Goal: Task Accomplishment & Management: Manage account settings

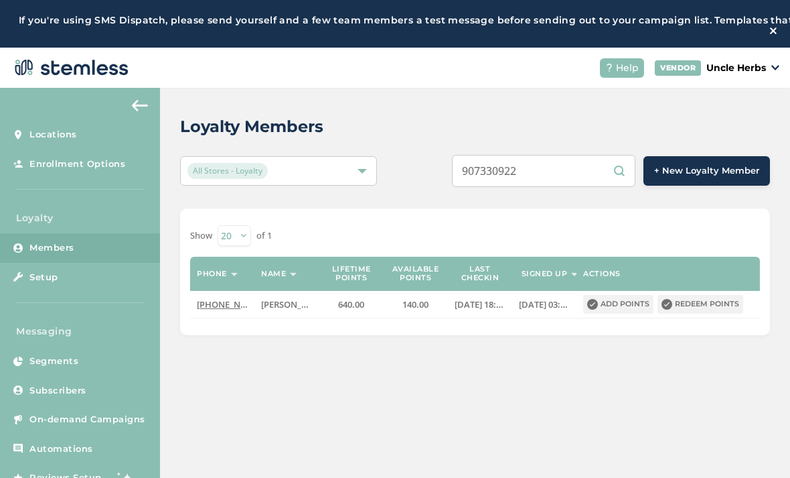
scroll to position [74, 0]
click at [569, 165] on input "9076905363" at bounding box center [544, 171] width 184 height 32
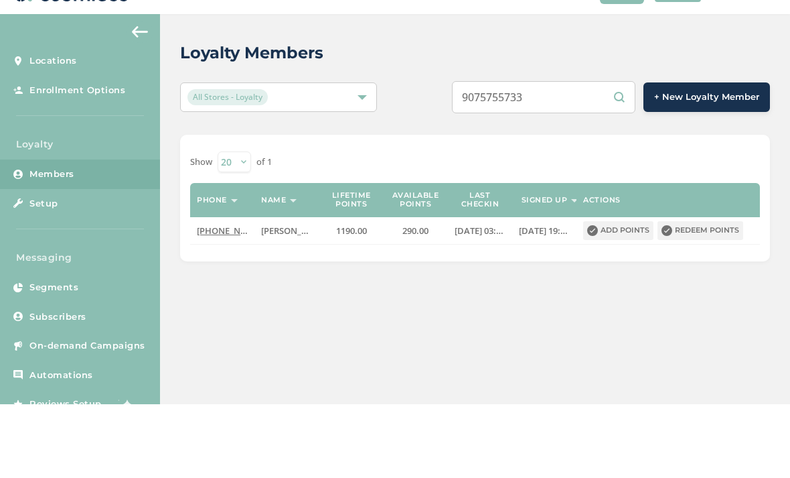
type input "9075755733"
click at [428, 155] on div "9075755733 + New Loyalty Member" at bounding box center [598, 171] width 344 height 32
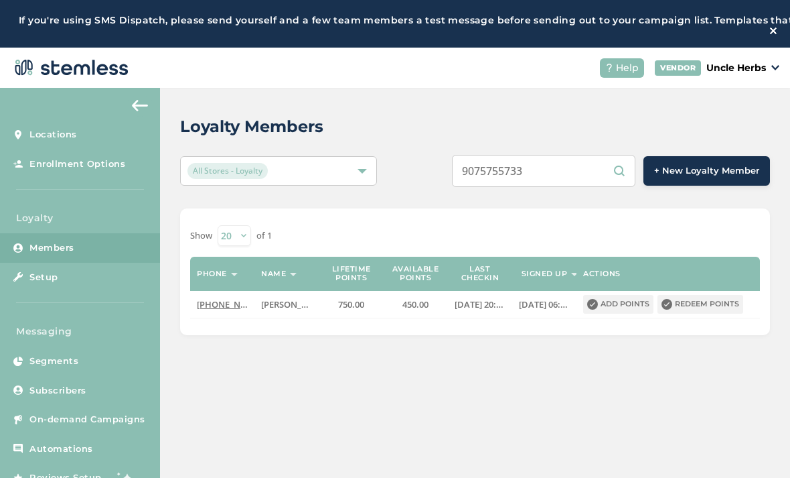
click at [711, 303] on button "Redeem points" at bounding box center [701, 304] width 86 height 19
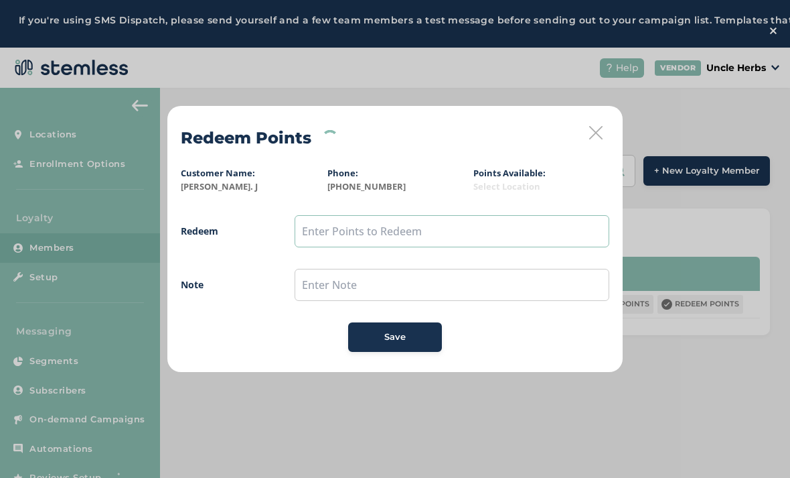
click at [422, 225] on input "text" at bounding box center [452, 231] width 315 height 32
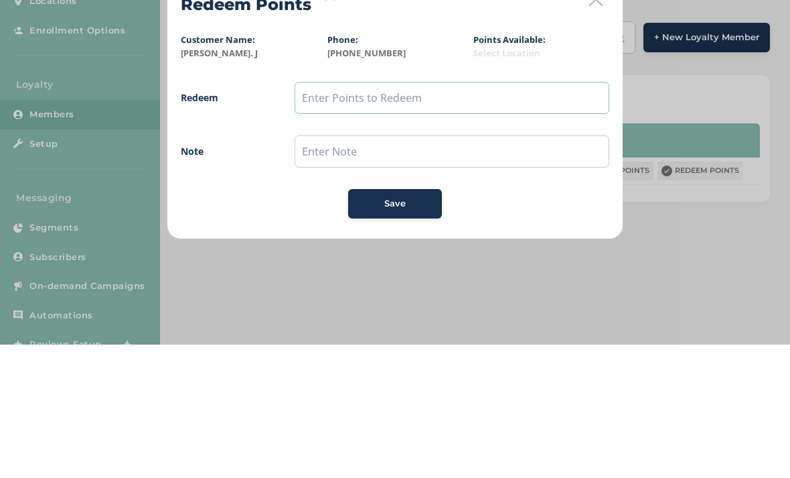
type input "3"
type input "450"
click at [456, 269] on input "text" at bounding box center [452, 285] width 315 height 32
type input "Wj"
click at [411, 322] on button "Save" at bounding box center [395, 336] width 94 height 29
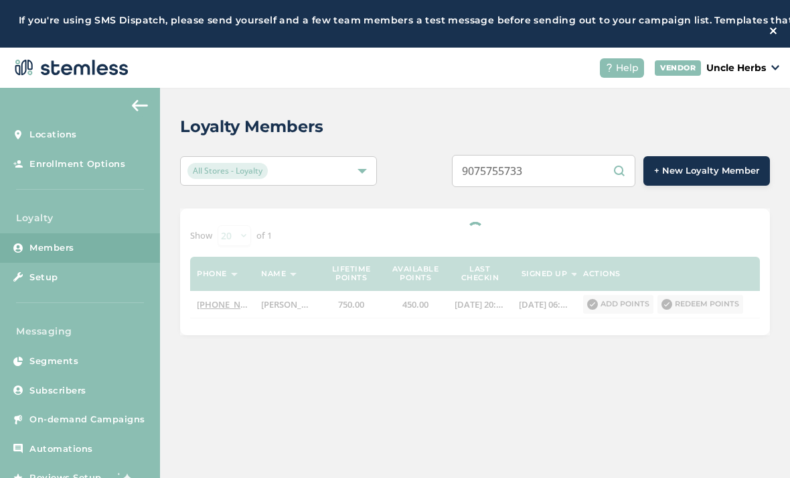
click at [575, 175] on input "9075755733" at bounding box center [544, 171] width 184 height 32
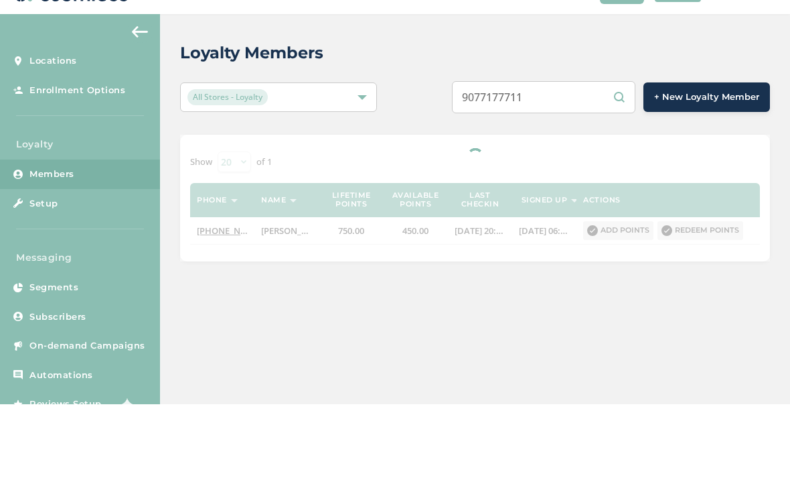
click at [444, 155] on div "9077177711 + New Loyalty Member" at bounding box center [598, 171] width 344 height 32
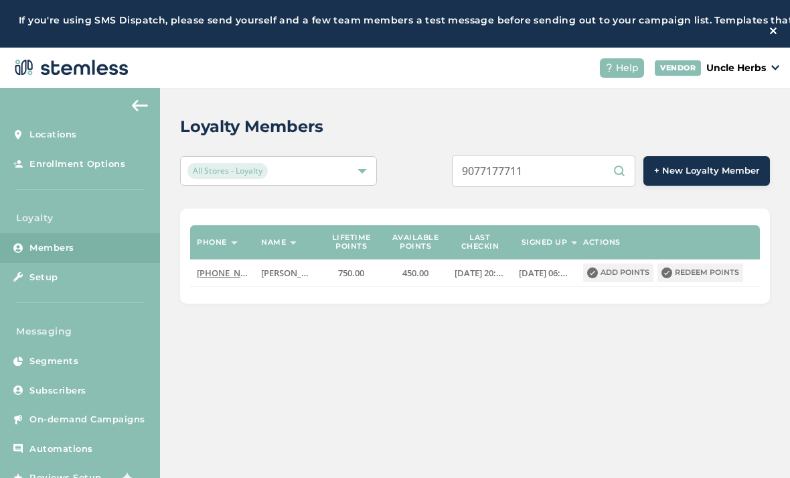
click at [575, 172] on input "9077177711" at bounding box center [544, 171] width 184 height 32
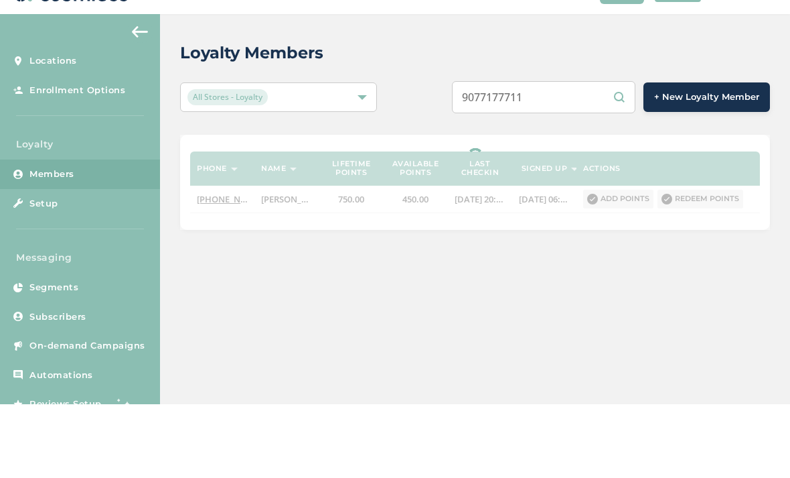
type input "9077177711"
click at [436, 155] on div "9077177711 + New Loyalty Member" at bounding box center [598, 171] width 344 height 32
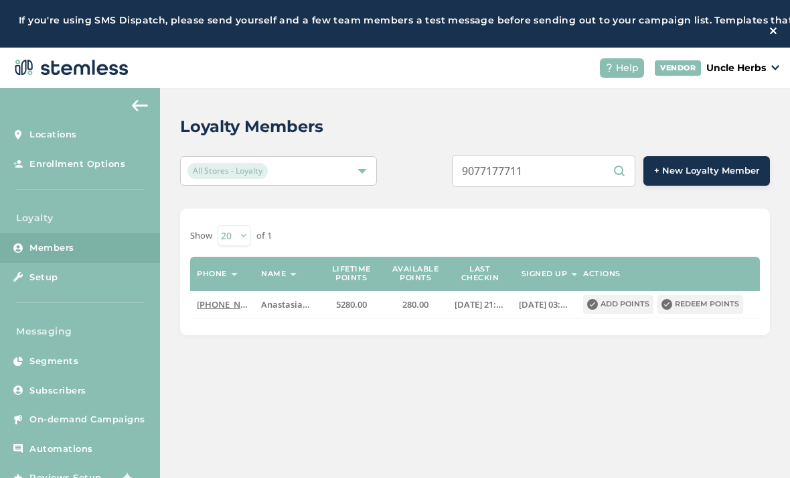
click at [619, 306] on button "Add points" at bounding box center [618, 304] width 70 height 19
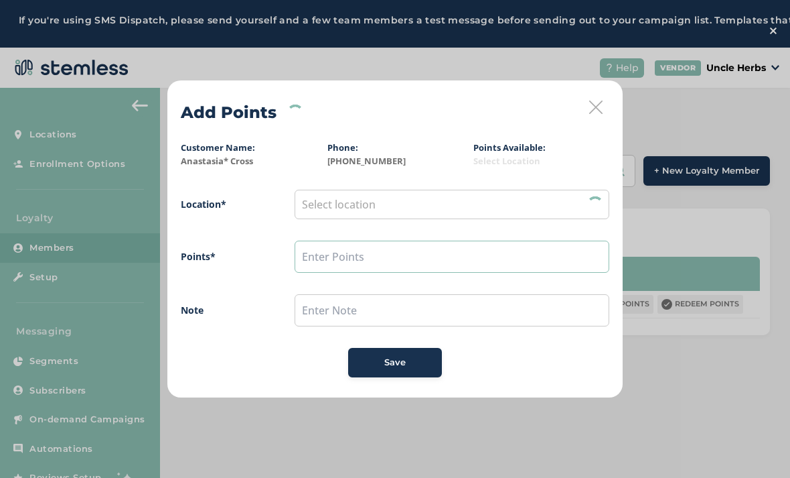
click at [320, 254] on input "text" at bounding box center [452, 256] width 315 height 32
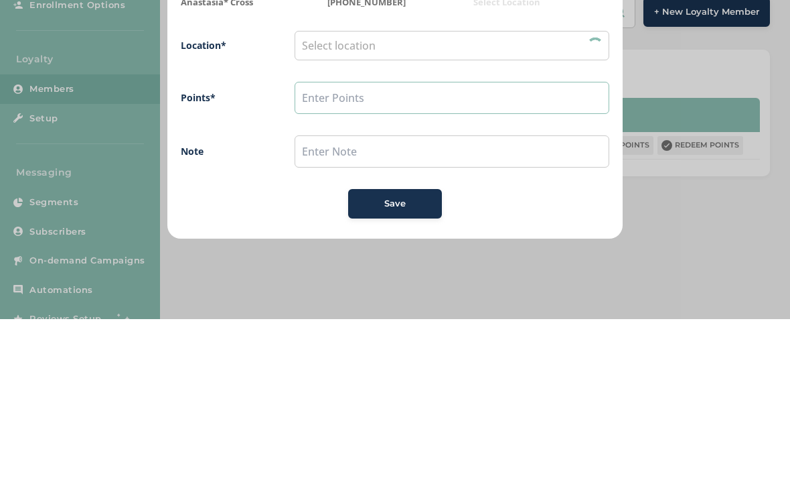
type input "1"
type input "5"
type input "6"
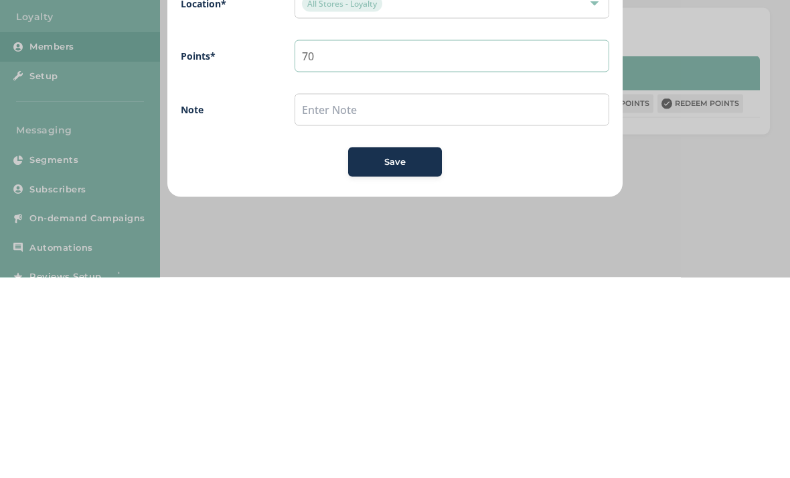
type input "70"
click at [319, 294] on input "text" at bounding box center [452, 310] width 315 height 32
type input "Gifted"
click at [378, 356] on div "Save" at bounding box center [395, 362] width 72 height 13
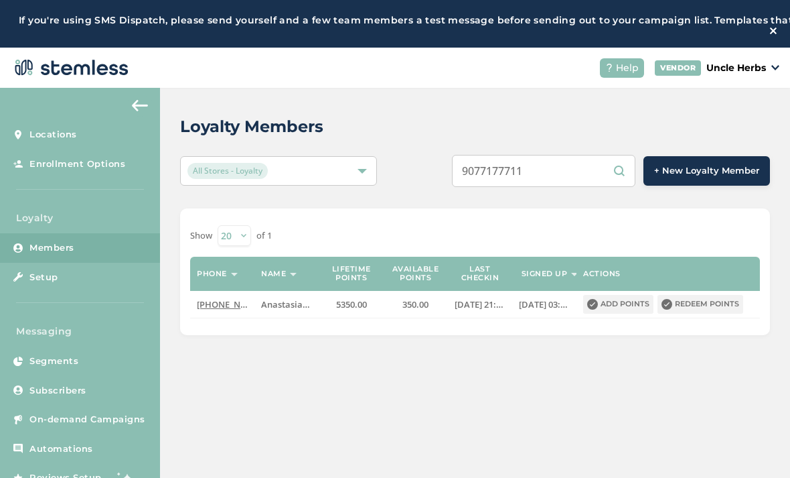
click at [621, 302] on button "Add points" at bounding box center [618, 304] width 70 height 19
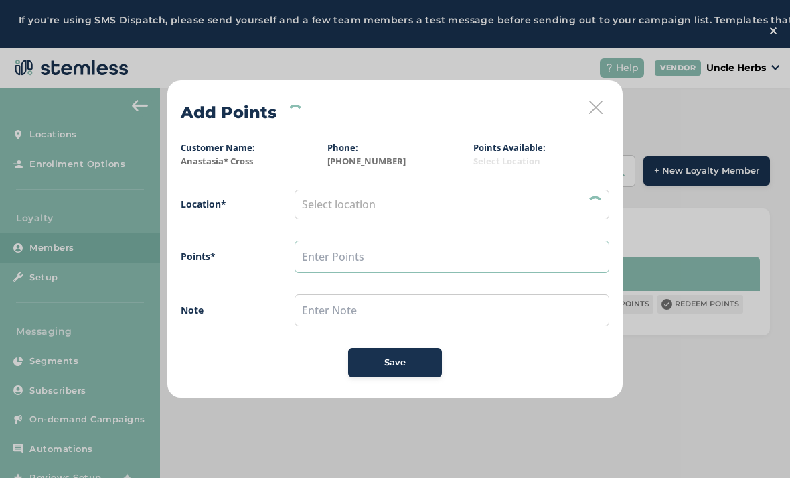
click at [334, 265] on input "text" at bounding box center [452, 256] width 315 height 32
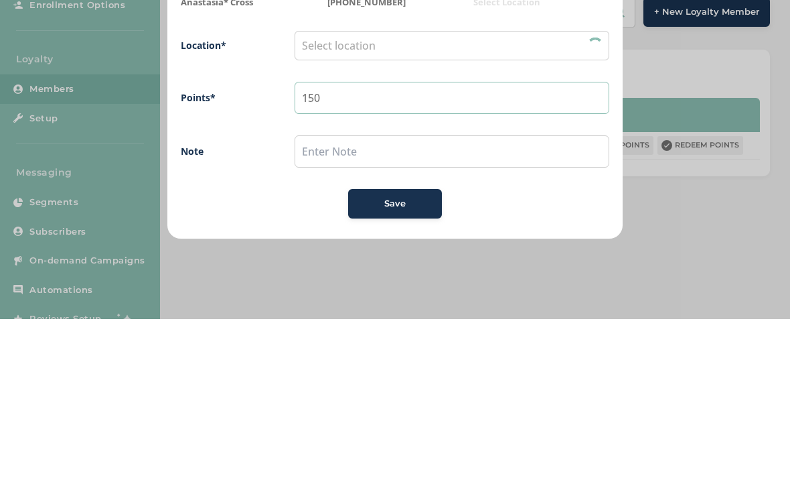
type input "150"
click at [372, 294] on input "text" at bounding box center [452, 310] width 315 height 32
type input "Gifted"
click at [356, 190] on span "Location* All Stores - Loyalty Points* 150 Note Gifted Save" at bounding box center [395, 284] width 429 height 188
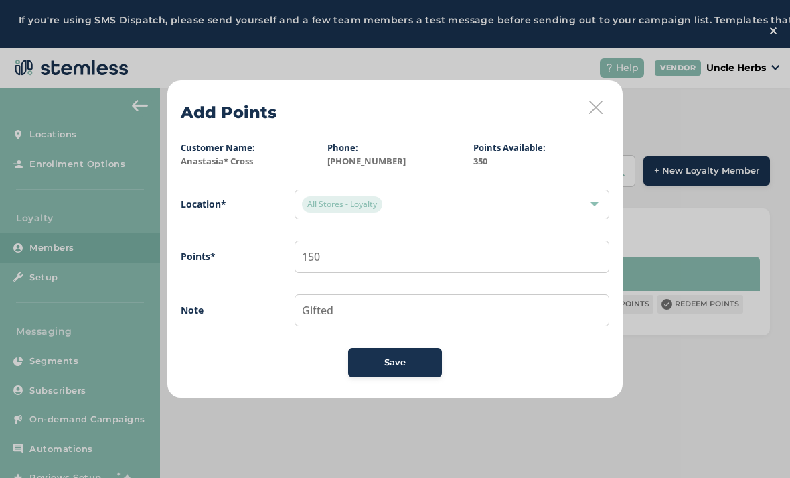
click at [392, 375] on button "Save" at bounding box center [395, 362] width 94 height 29
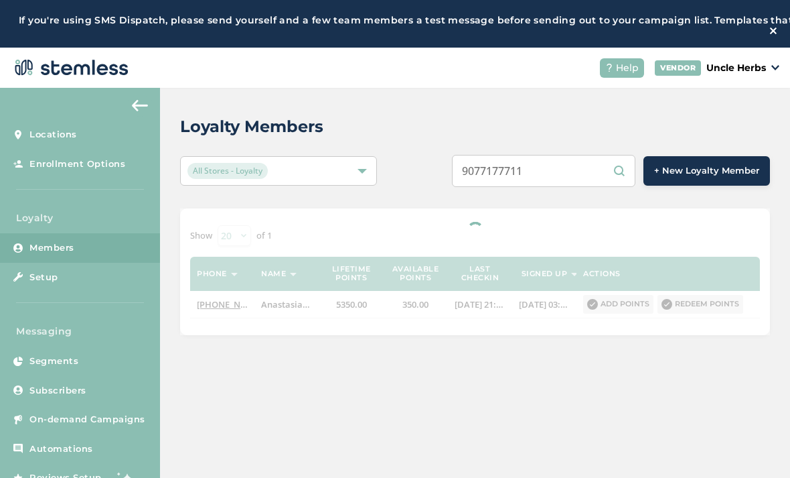
click at [686, 310] on div at bounding box center [475, 271] width 590 height 127
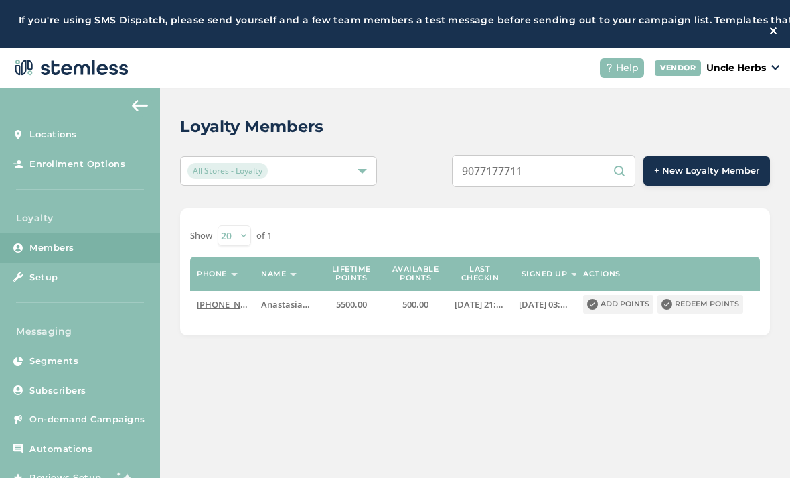
click at [685, 311] on button "Redeem points" at bounding box center [701, 304] width 86 height 19
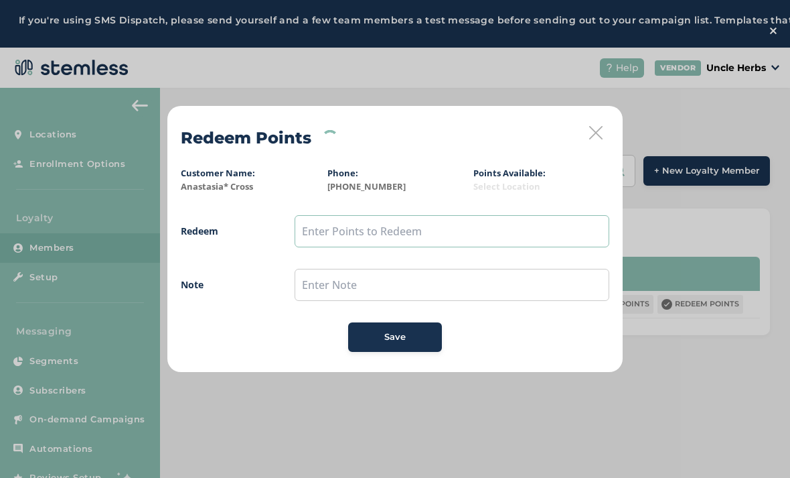
click at [357, 240] on input "text" at bounding box center [452, 231] width 315 height 32
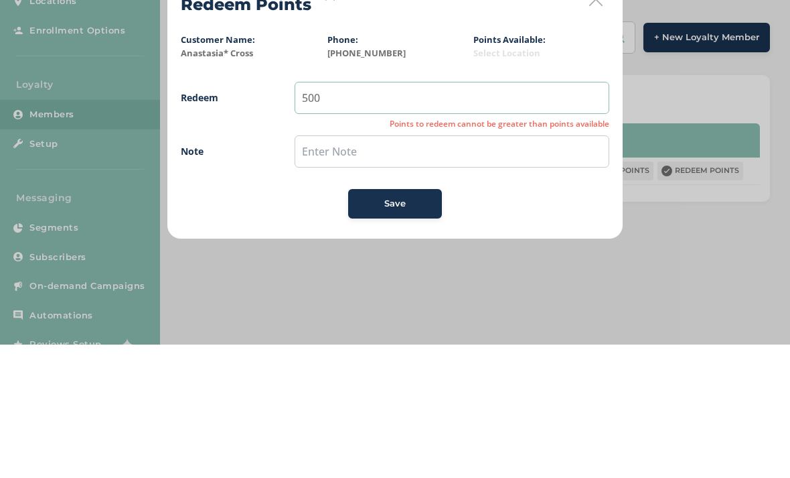
type input "500"
click at [417, 269] on input "text" at bounding box center [452, 285] width 315 height 32
type input "$50"
click at [405, 322] on button "Save" at bounding box center [395, 336] width 94 height 29
